Goal: Task Accomplishment & Management: Manage account settings

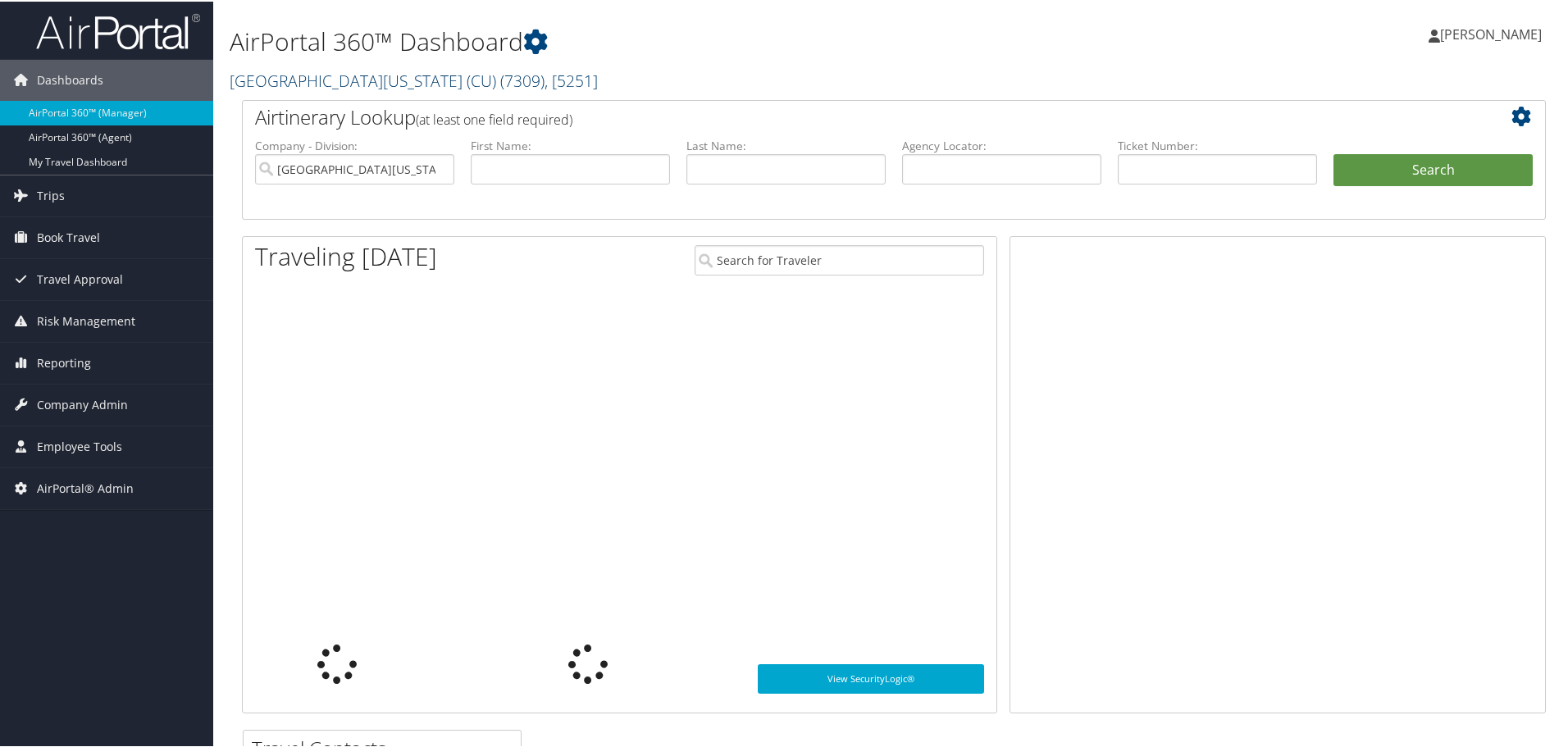
drag, startPoint x: 0, startPoint y: 0, endPoint x: 337, endPoint y: 88, distance: 348.3
click at [330, 85] on link "[GEOGRAPHIC_DATA][US_STATE] (CU) ( 7309 ) , [ 5251 ]" at bounding box center [413, 78] width 368 height 23
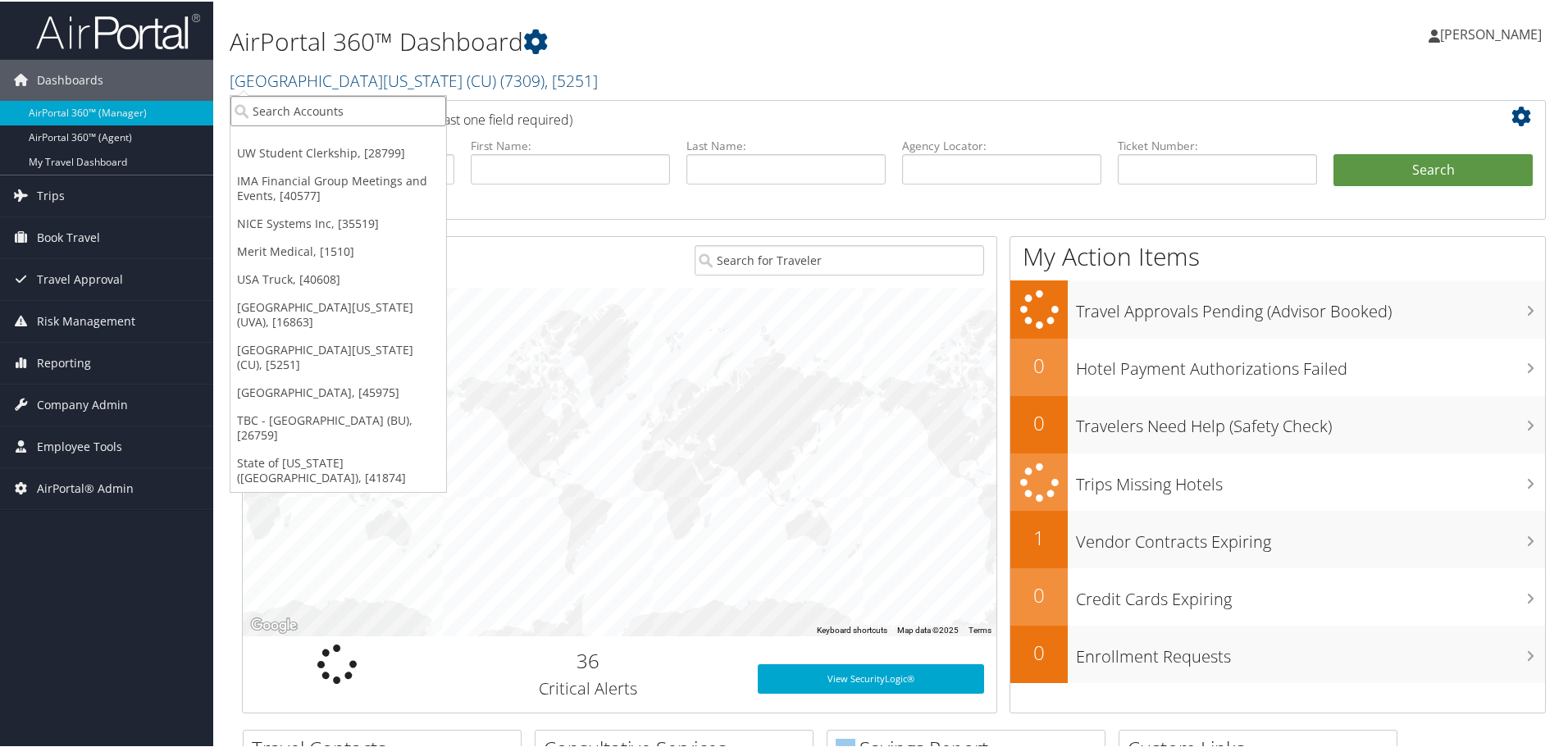
click at [377, 115] on input "search" at bounding box center [338, 109] width 215 height 30
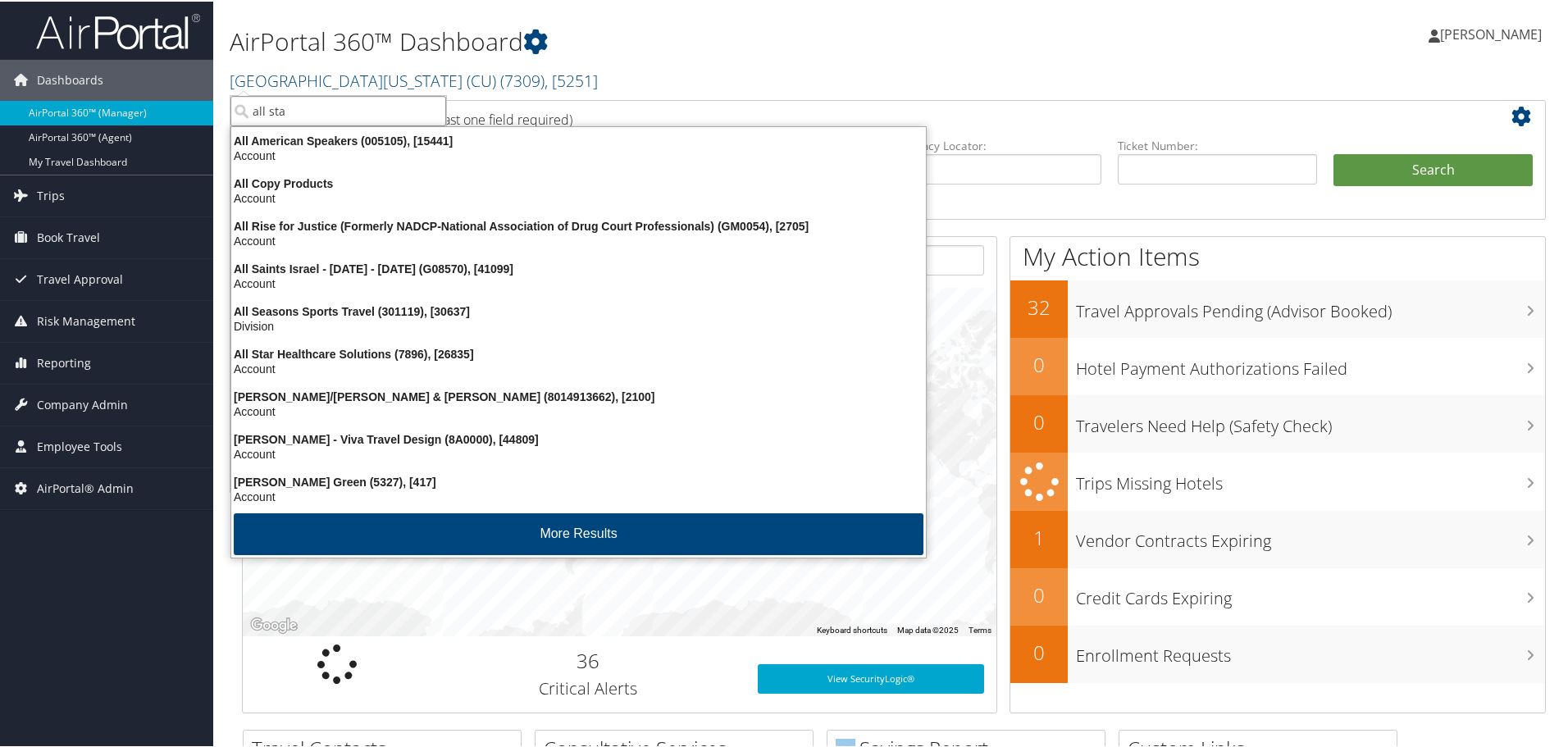
type input "all star"
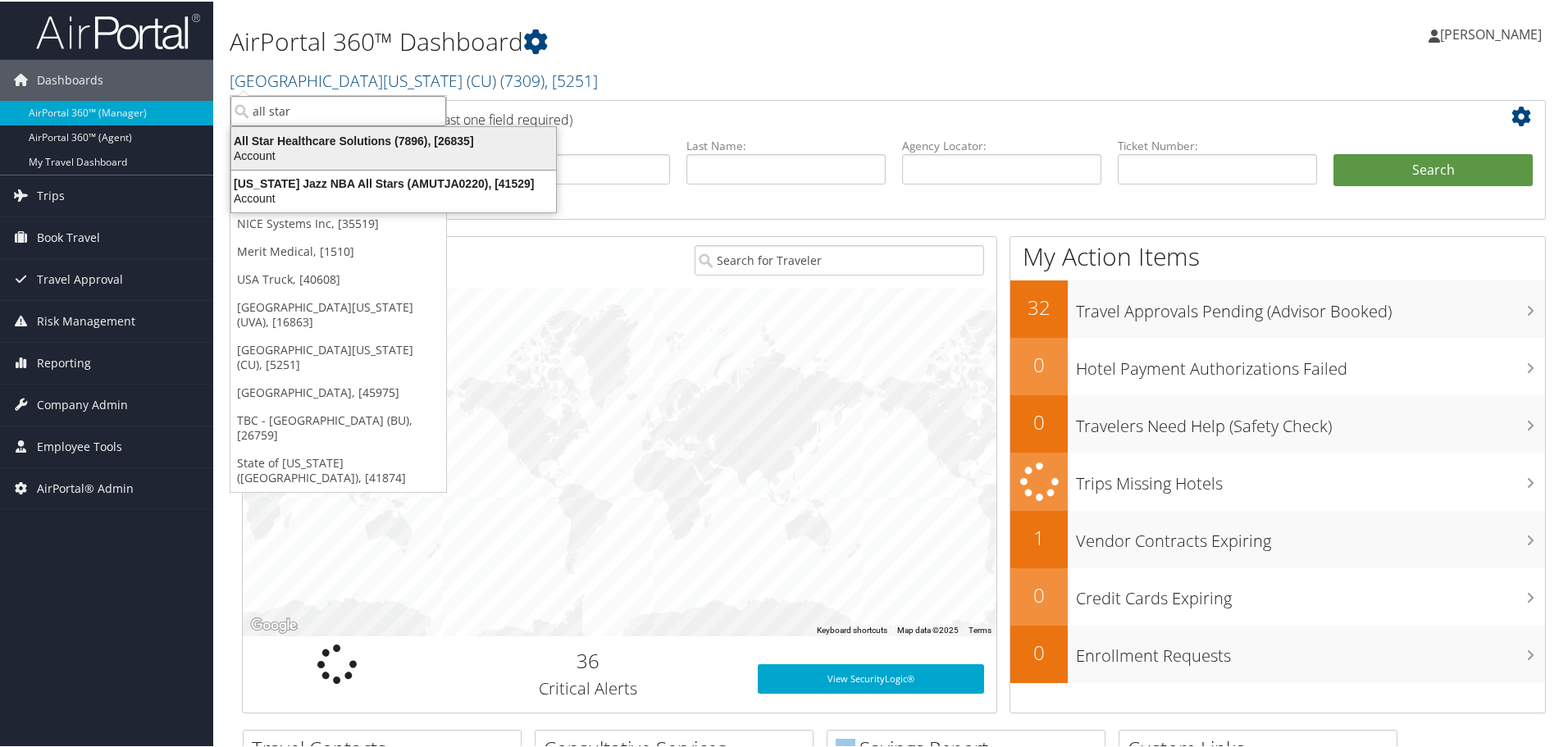
click at [360, 141] on div "All Star Healthcare Solutions (7896), [26835]" at bounding box center [394, 139] width 345 height 15
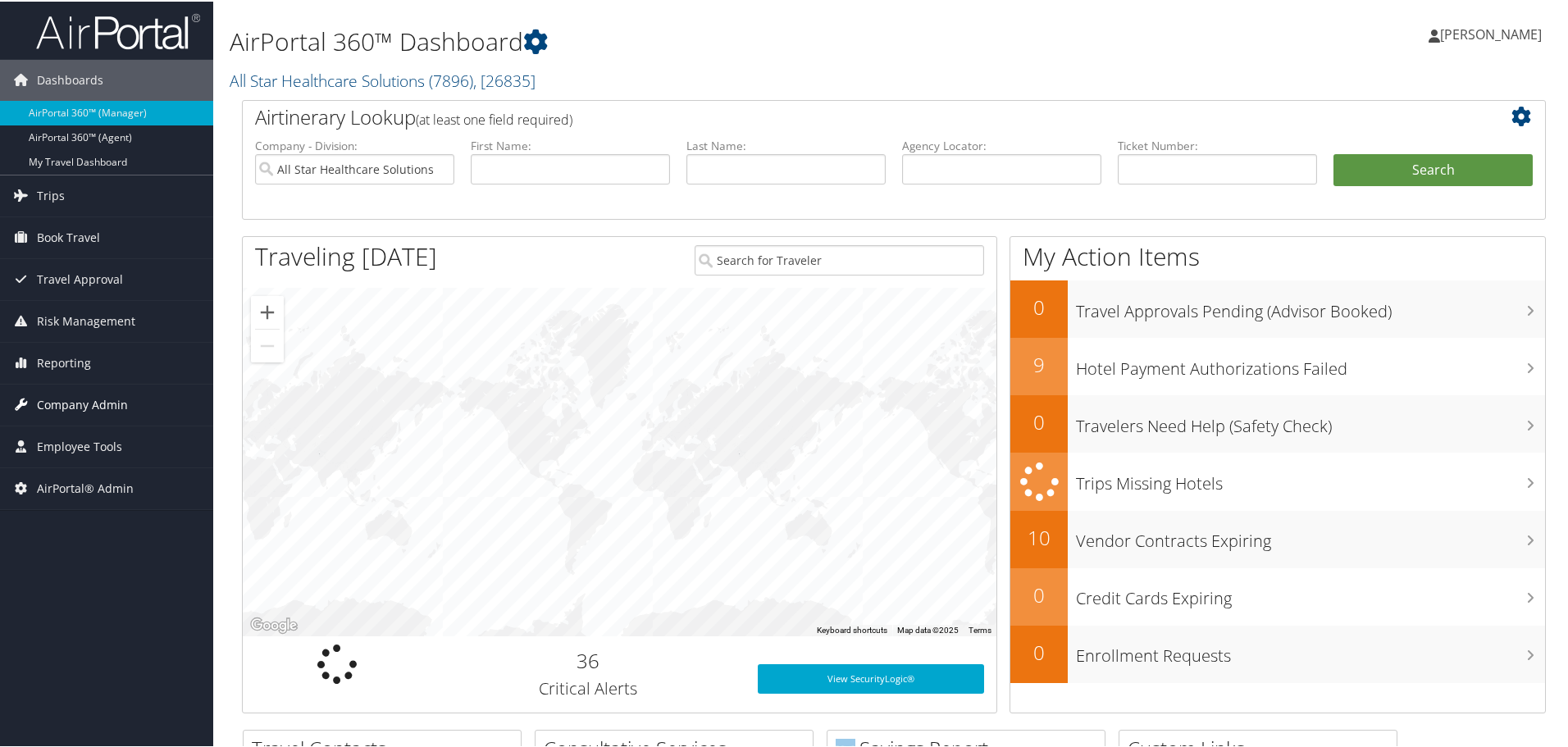
click at [104, 405] on span "Company Admin" at bounding box center [82, 403] width 91 height 41
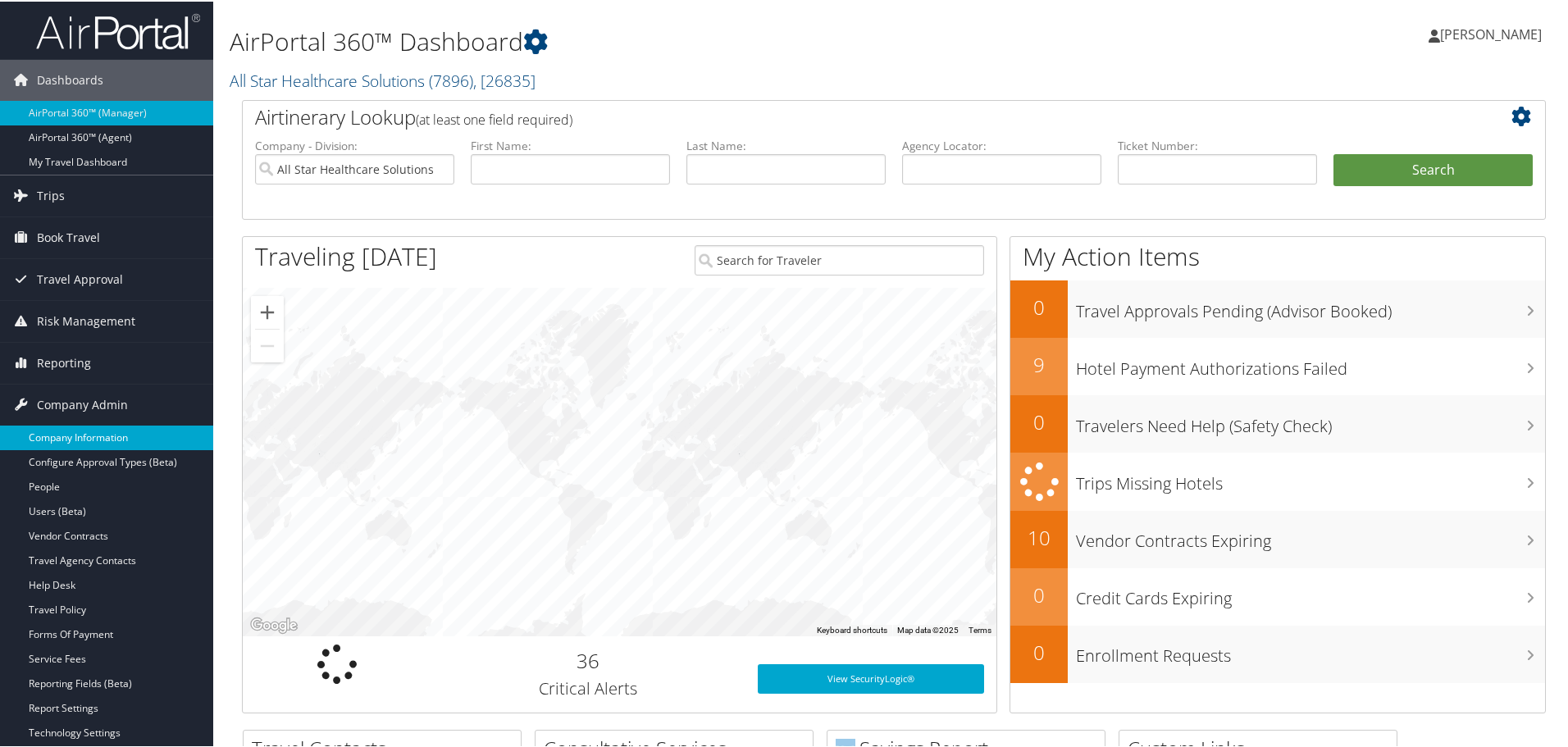
click at [111, 431] on link "Company Information" at bounding box center [107, 436] width 214 height 24
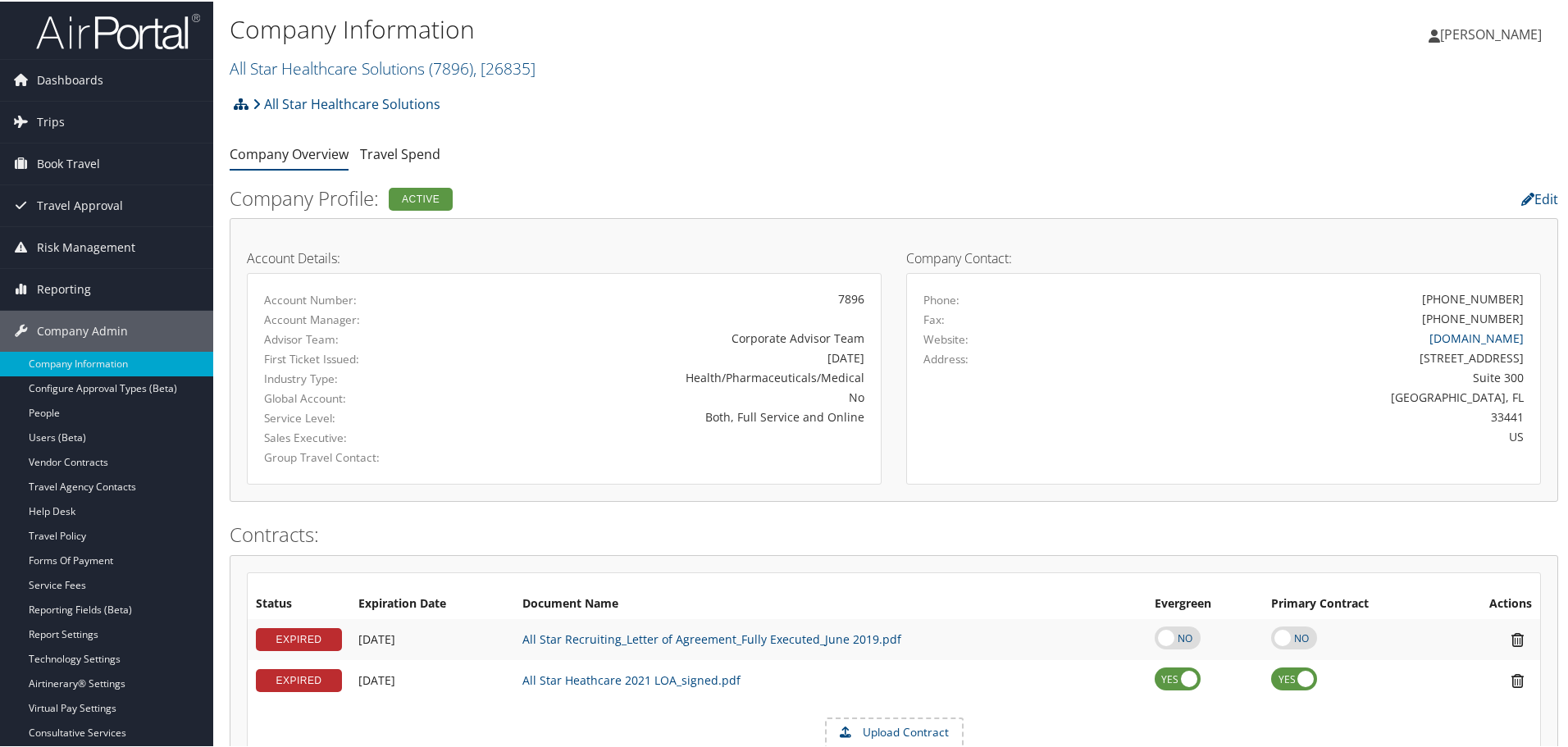
click at [235, 109] on link at bounding box center [241, 102] width 15 height 32
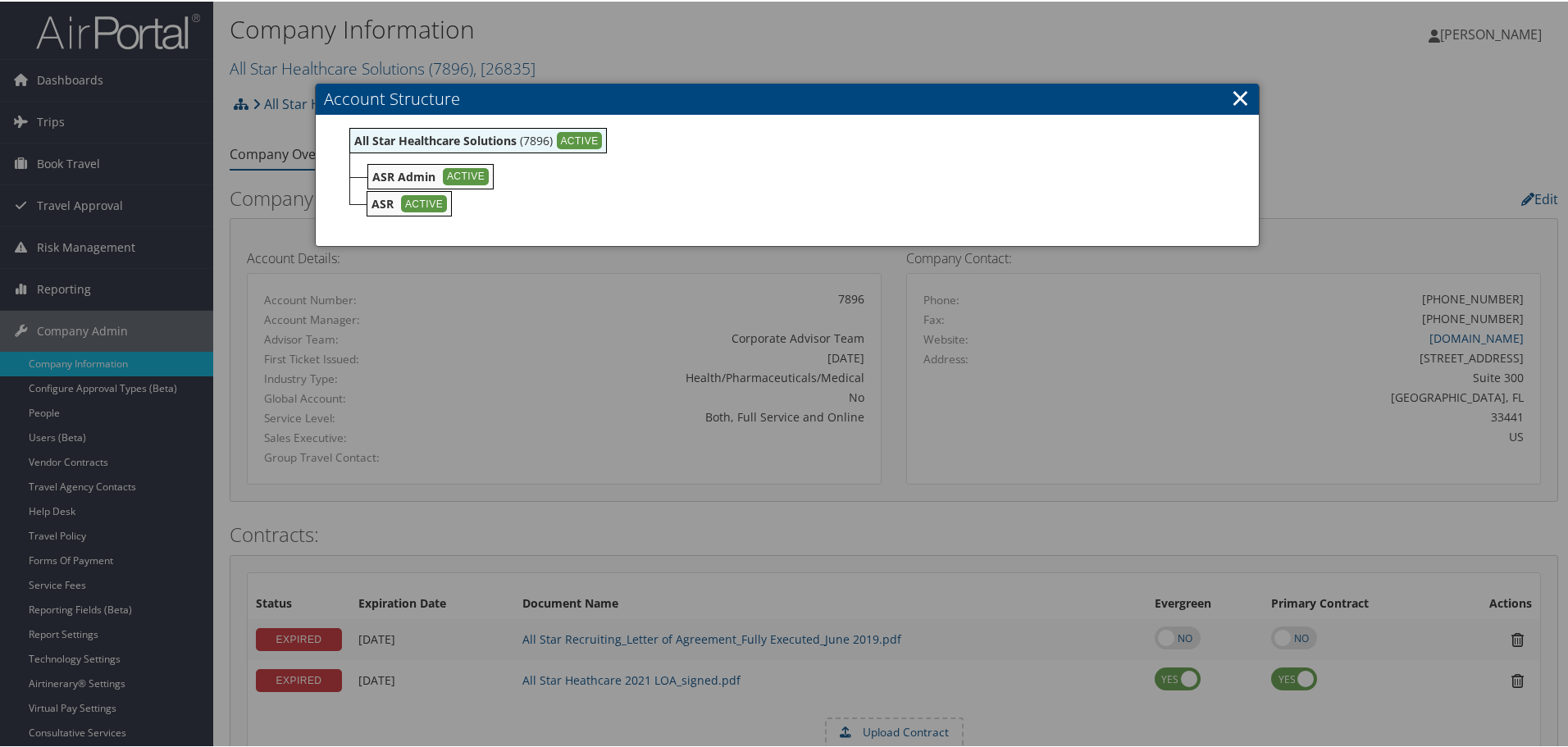
click at [1231, 102] on link "×" at bounding box center [1240, 95] width 19 height 32
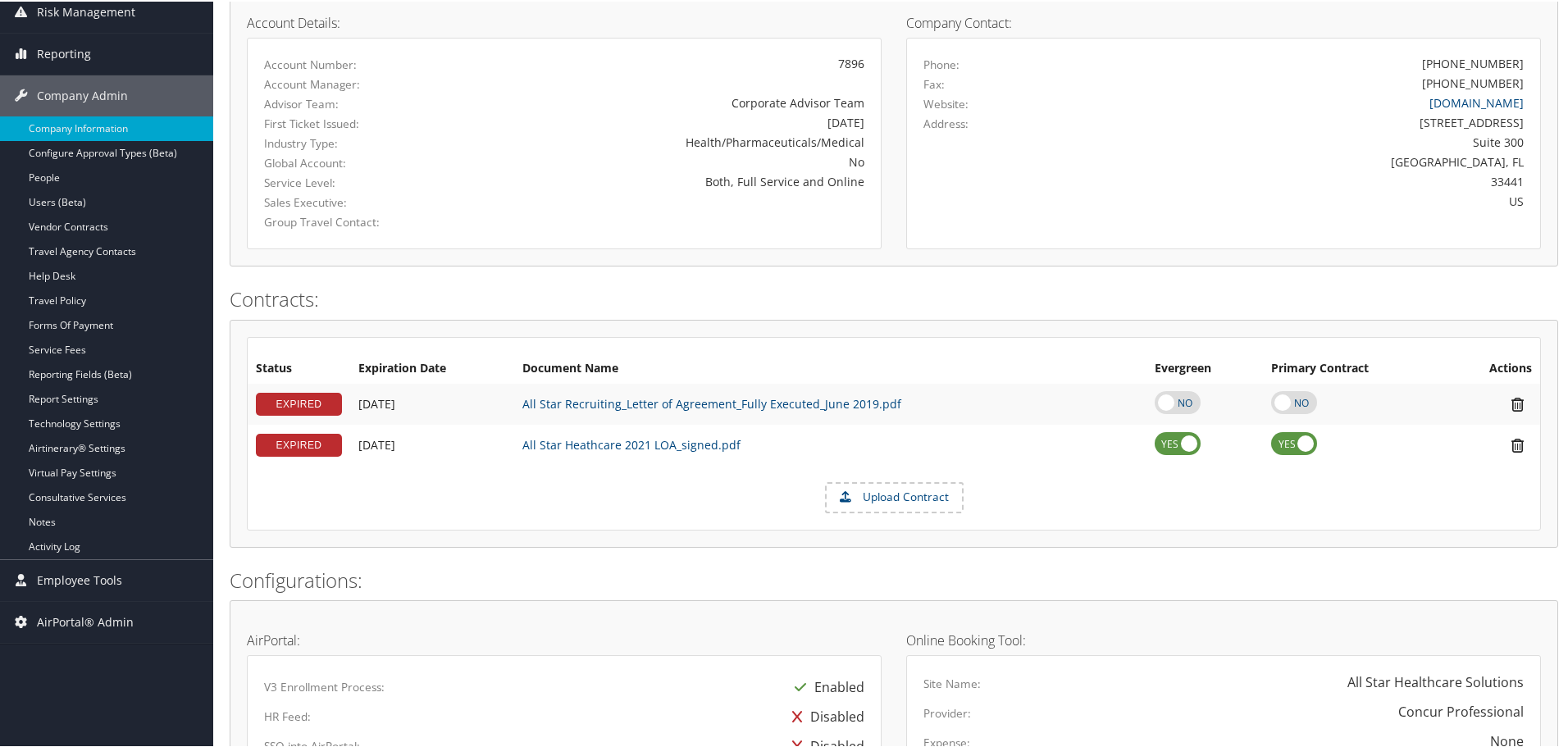
scroll to position [82, 0]
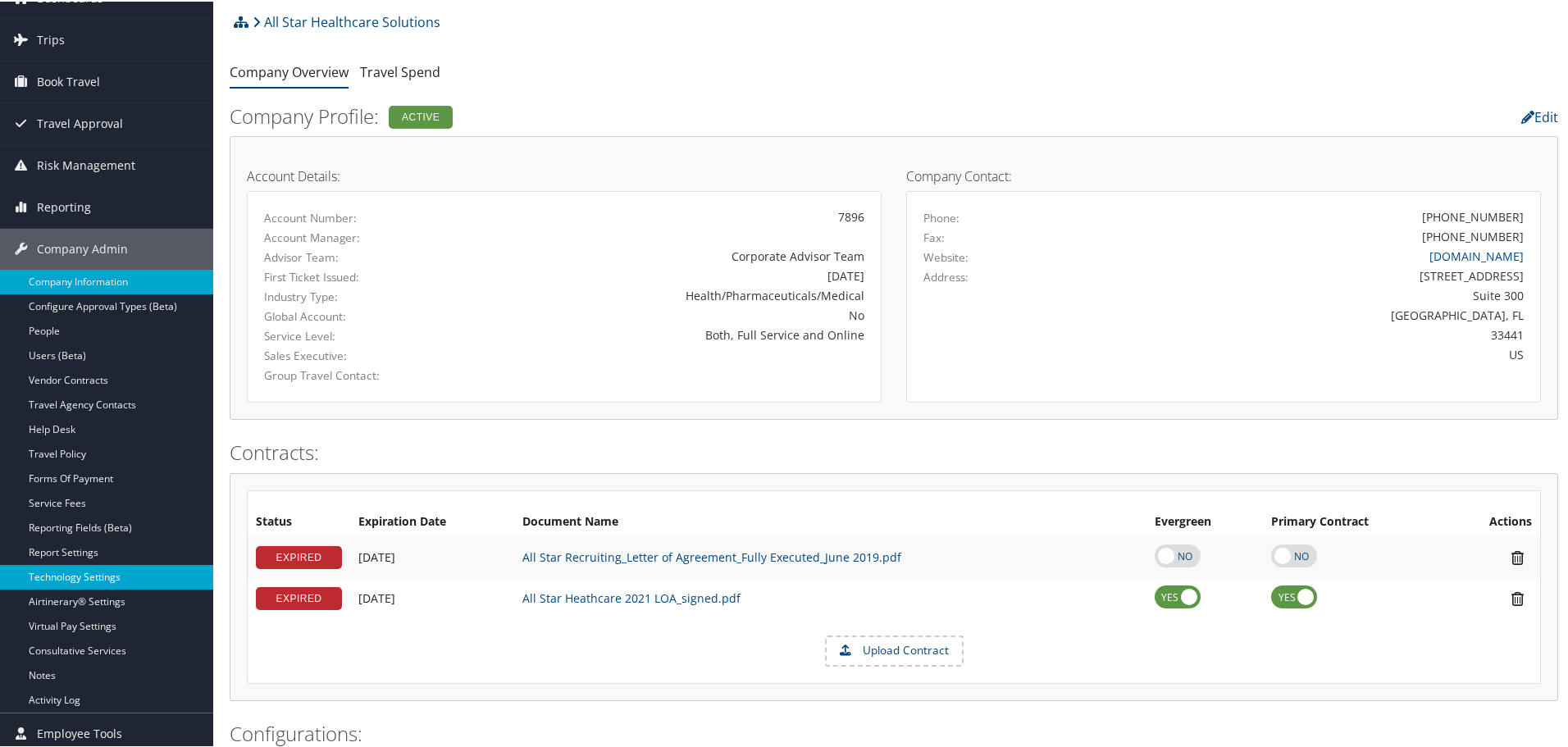
click at [93, 574] on link "Technology Settings" at bounding box center [107, 575] width 214 height 24
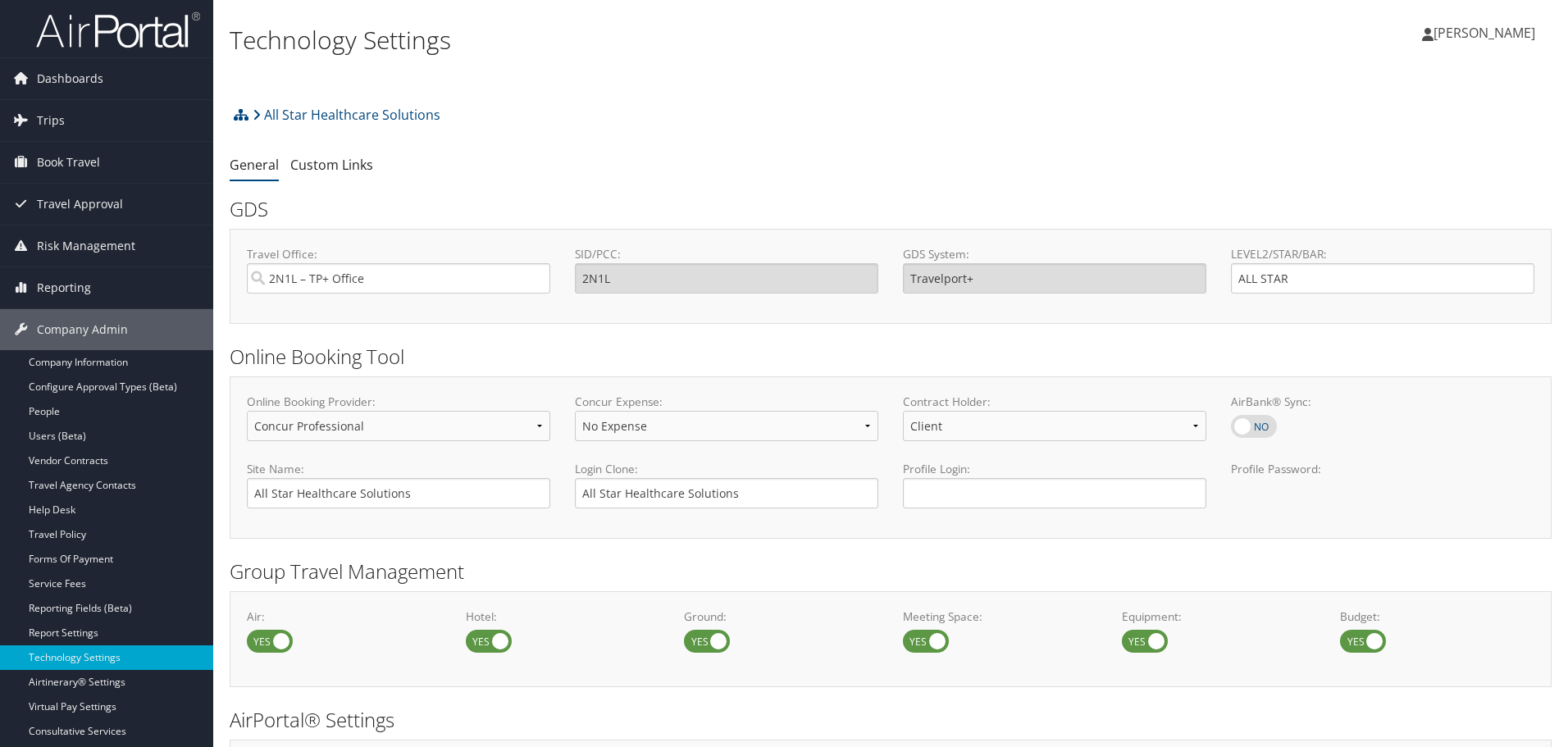
select select "4"
